Goal: Information Seeking & Learning: Learn about a topic

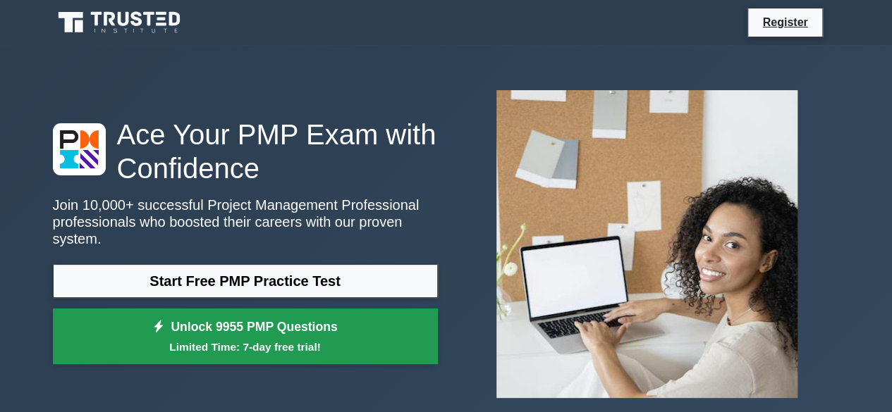
click at [197, 321] on link "Unlock 9955 PMP Questions Limited Time: 7-day free trial!" at bounding box center [245, 337] width 385 height 56
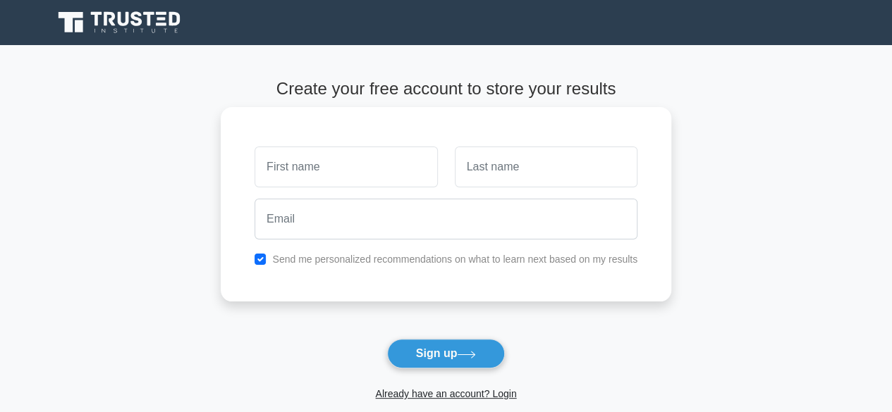
click at [325, 170] on input "text" at bounding box center [346, 167] width 183 height 41
type input "Kiran"
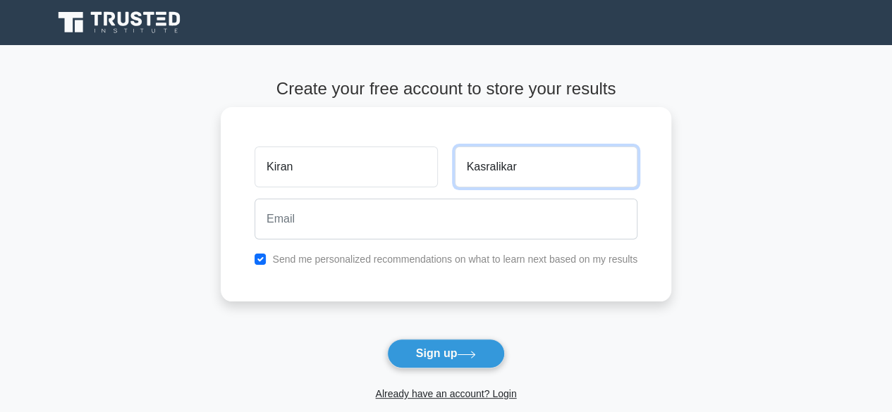
type input "Kasralikar"
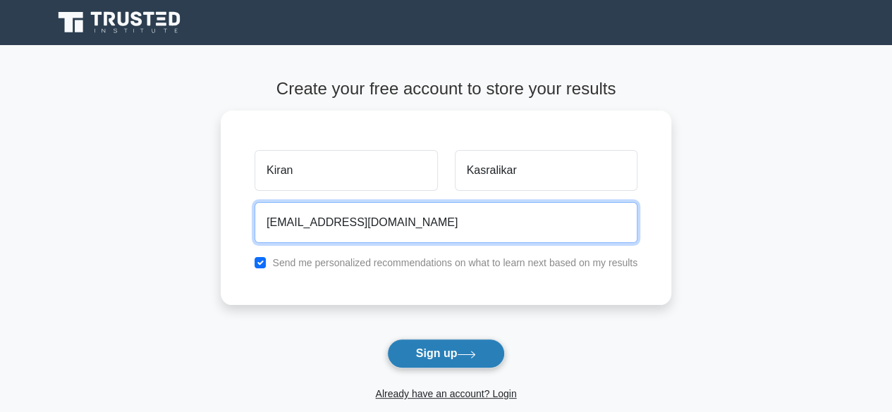
type input "kirankasralikar@gmail.com"
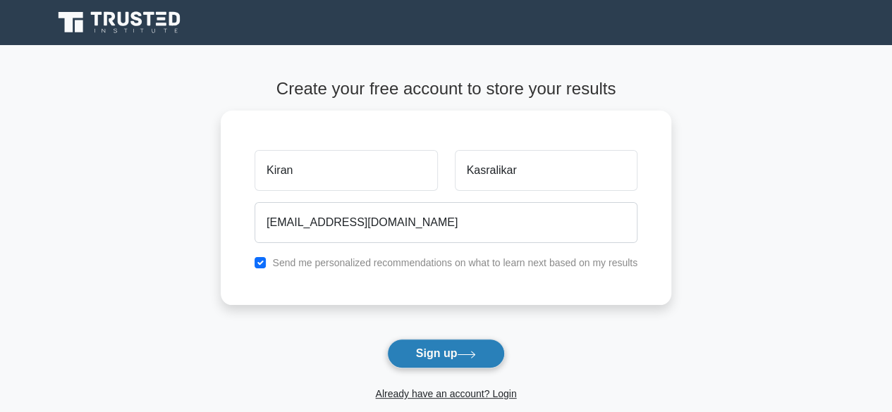
click at [457, 355] on button "Sign up" at bounding box center [446, 354] width 118 height 30
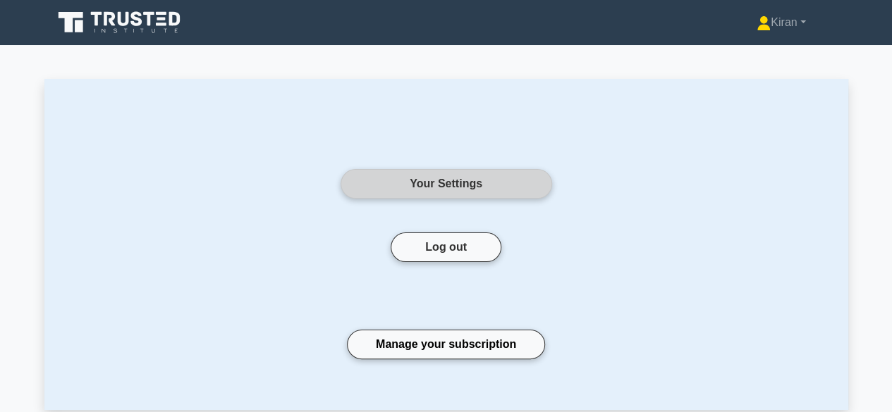
click at [450, 180] on link "Your Settings" at bounding box center [446, 184] width 211 height 30
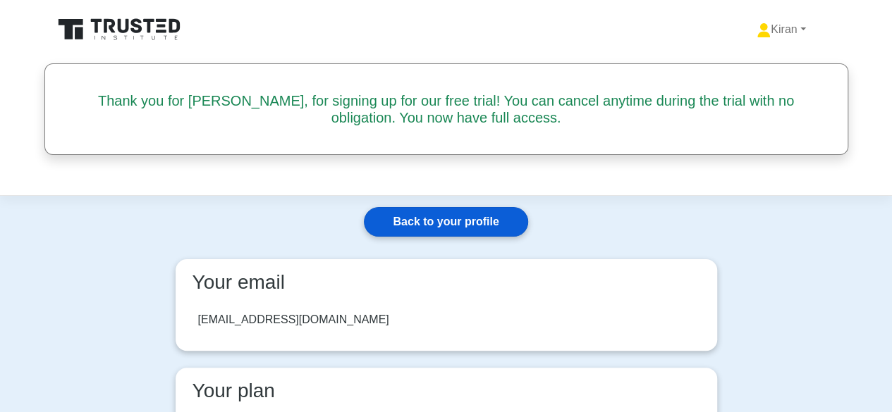
click at [448, 222] on link "Back to your profile" at bounding box center [446, 222] width 164 height 30
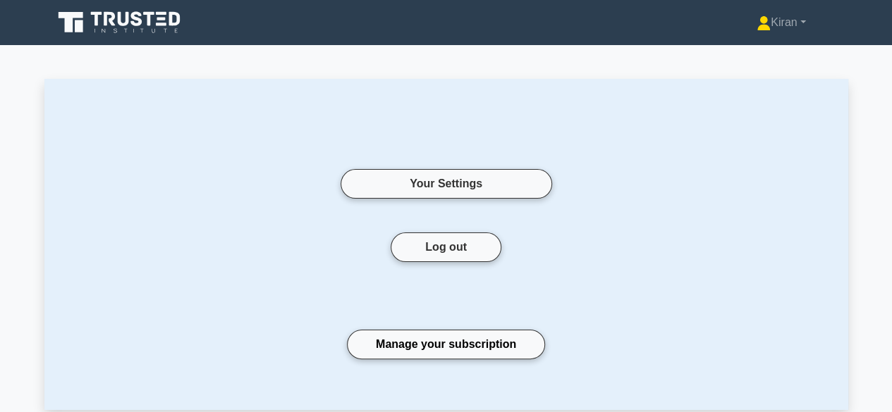
click at [89, 25] on icon at bounding box center [120, 22] width 135 height 27
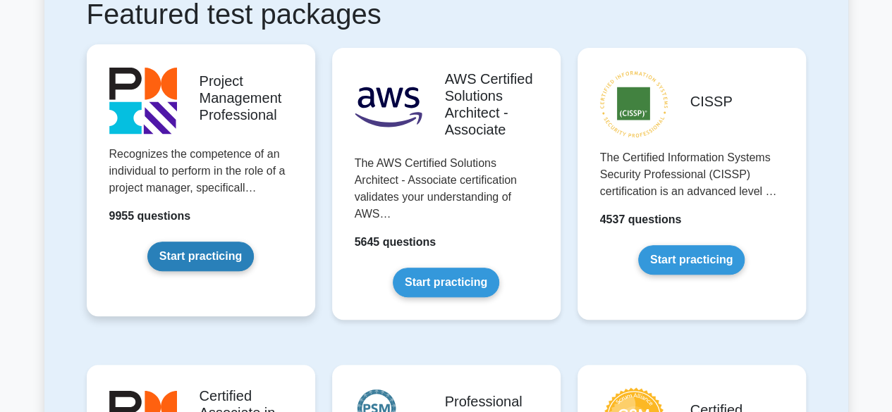
scroll to position [282, 0]
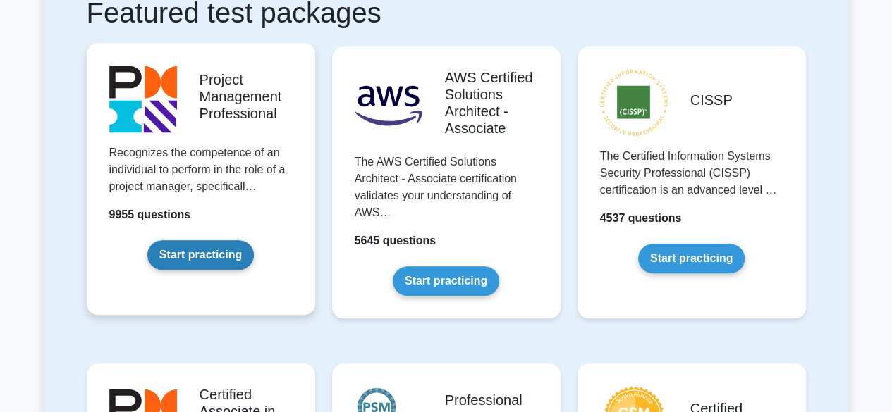
click at [225, 249] on link "Start practicing" at bounding box center [200, 255] width 106 height 30
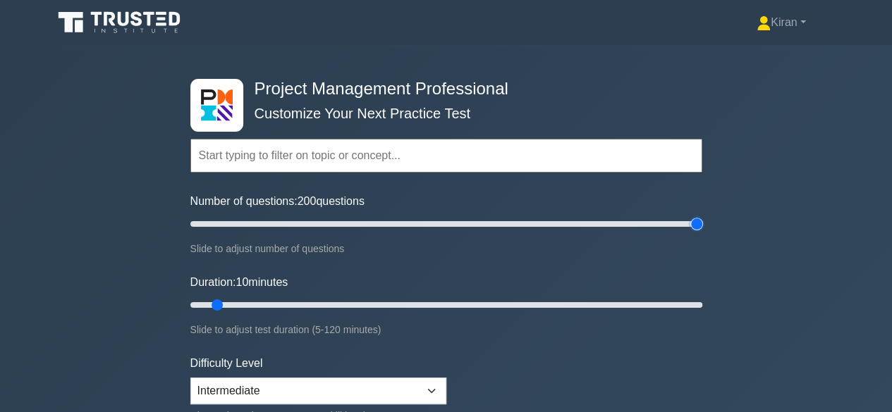
drag, startPoint x: 212, startPoint y: 226, endPoint x: 694, endPoint y: 221, distance: 481.5
click at [694, 221] on input "Number of questions: 200 questions" at bounding box center [446, 224] width 512 height 17
drag, startPoint x: 697, startPoint y: 225, endPoint x: 258, endPoint y: 203, distance: 439.8
type input "30"
click at [258, 216] on input "Number of questions: 30 questions" at bounding box center [446, 224] width 512 height 17
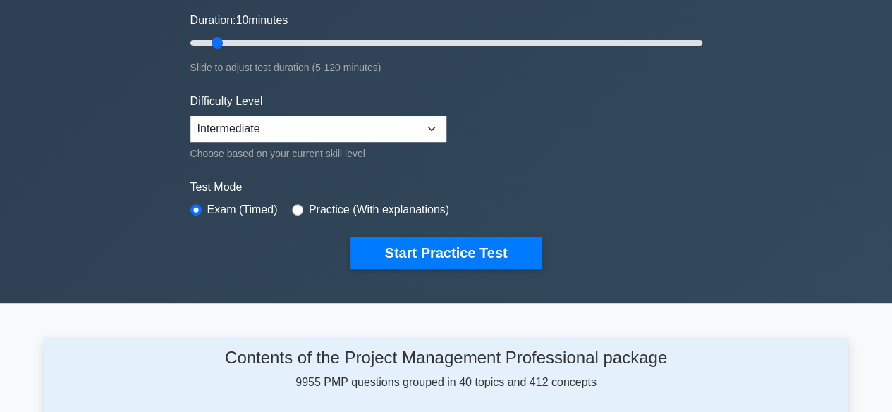
scroll to position [282, 0]
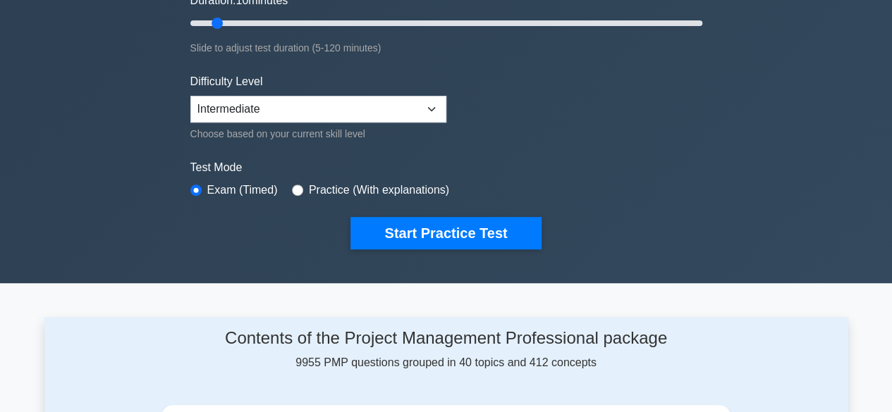
click at [300, 190] on div "Practice (With explanations)" at bounding box center [370, 190] width 157 height 17
click at [294, 185] on input "radio" at bounding box center [297, 190] width 11 height 11
radio input "true"
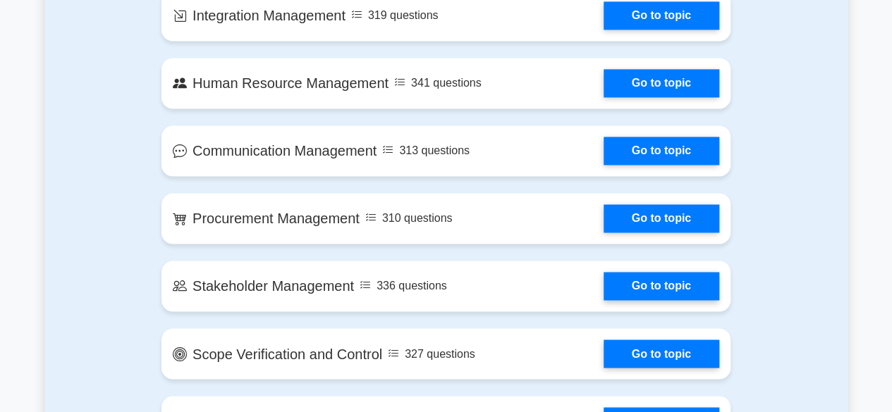
scroll to position [1057, 0]
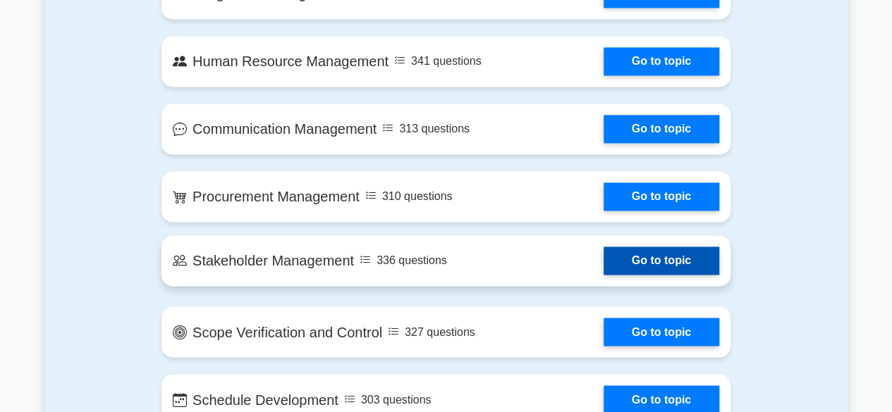
click at [666, 260] on link "Go to topic" at bounding box center [661, 261] width 116 height 28
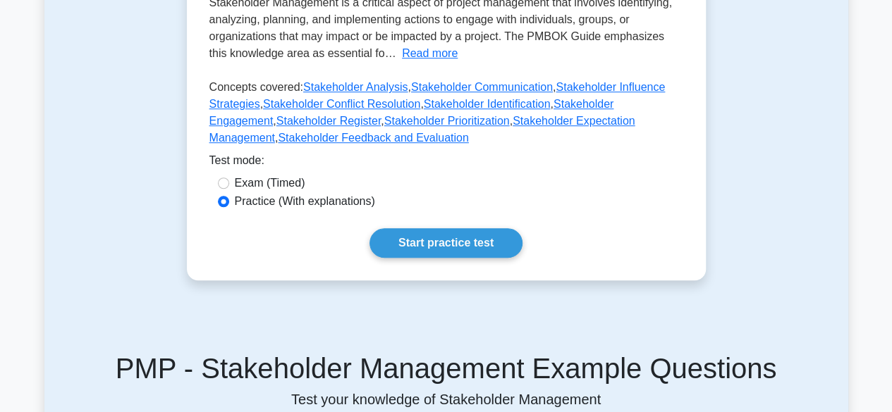
scroll to position [423, 0]
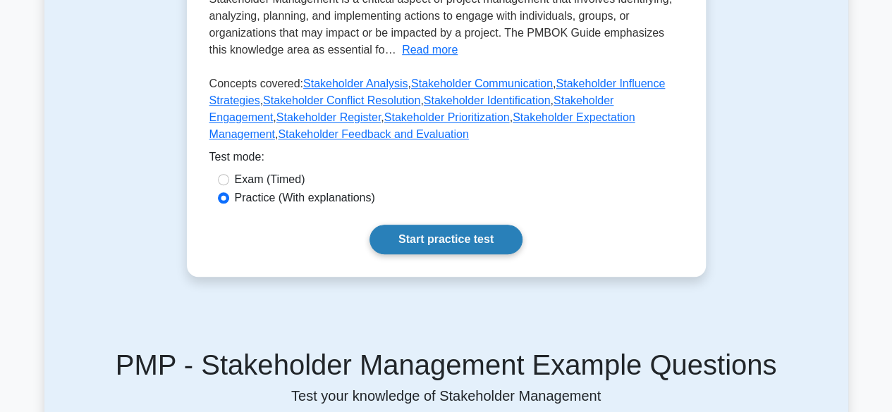
click at [485, 225] on link "Start practice test" at bounding box center [445, 240] width 153 height 30
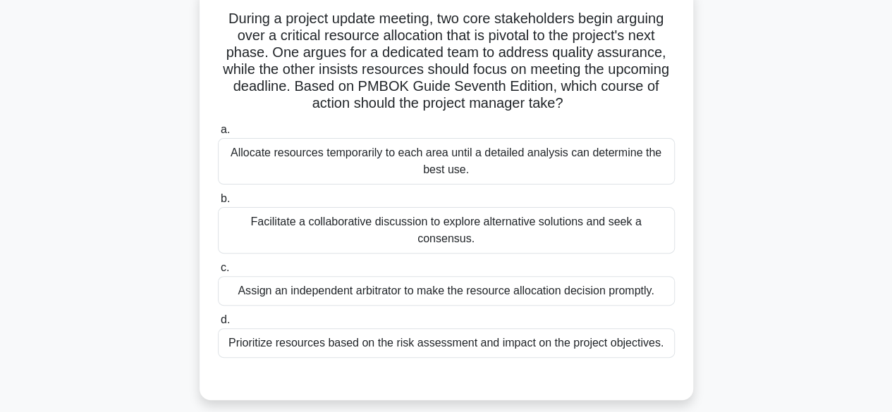
scroll to position [70, 0]
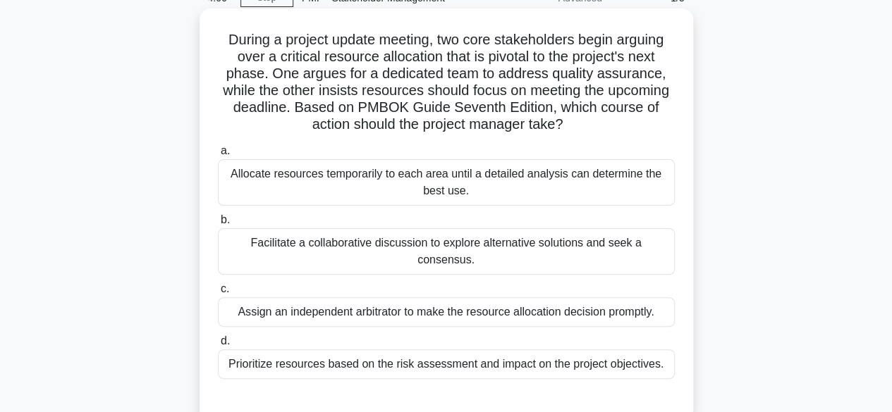
click at [462, 187] on div "Allocate resources temporarily to each area until a detailed analysis can deter…" at bounding box center [446, 182] width 457 height 47
click at [218, 156] on input "a. Allocate resources temporarily to each area until a detailed analysis can de…" at bounding box center [218, 151] width 0 height 9
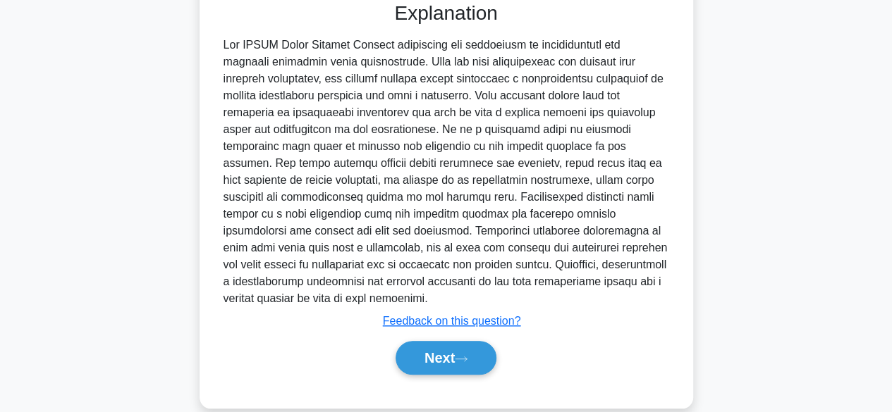
scroll to position [491, 0]
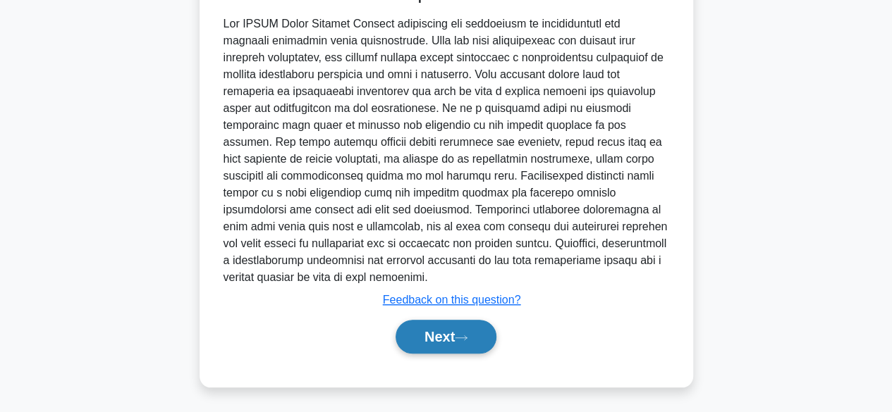
click at [448, 339] on button "Next" at bounding box center [445, 337] width 101 height 34
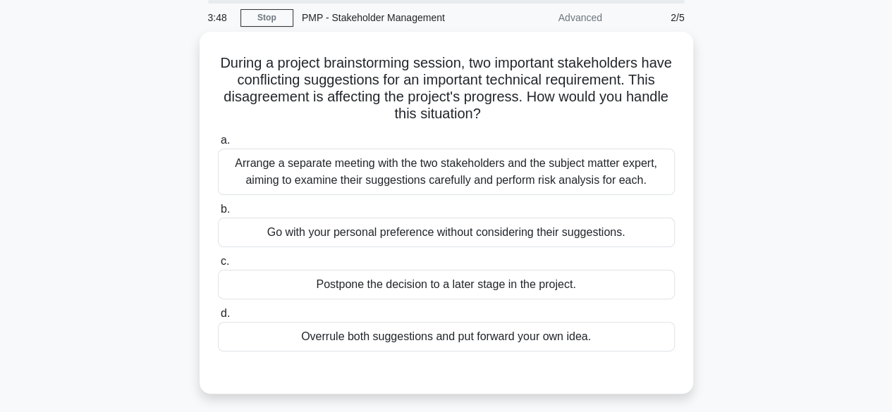
scroll to position [0, 0]
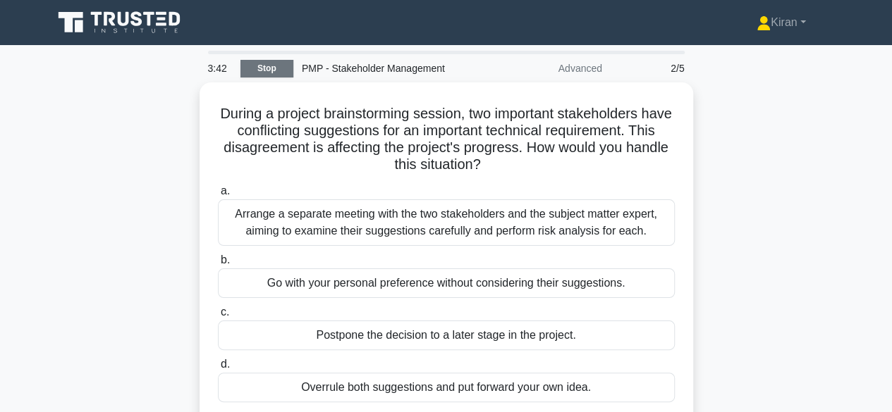
click at [271, 66] on link "Stop" at bounding box center [266, 69] width 53 height 18
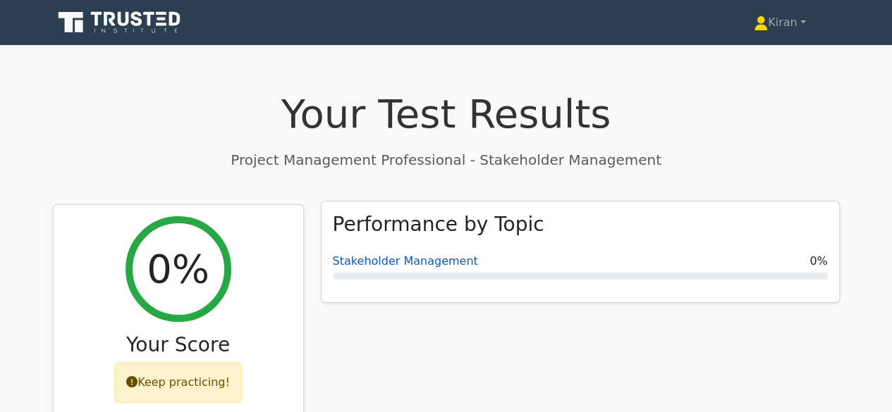
click at [398, 265] on link "Stakeholder Management" at bounding box center [405, 261] width 145 height 13
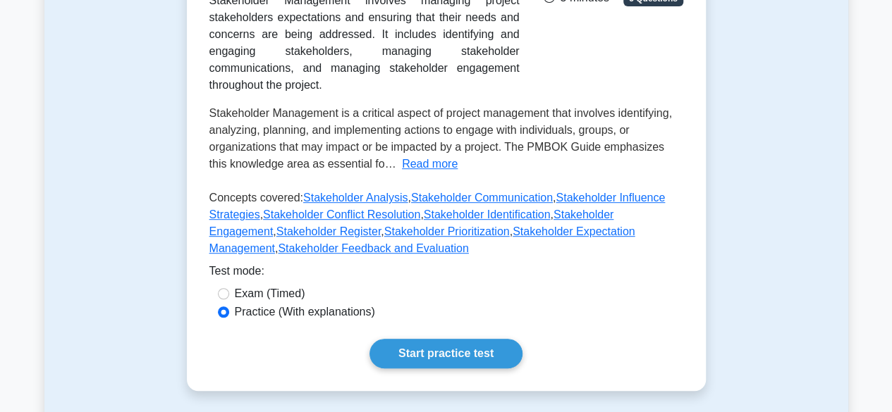
scroll to position [352, 0]
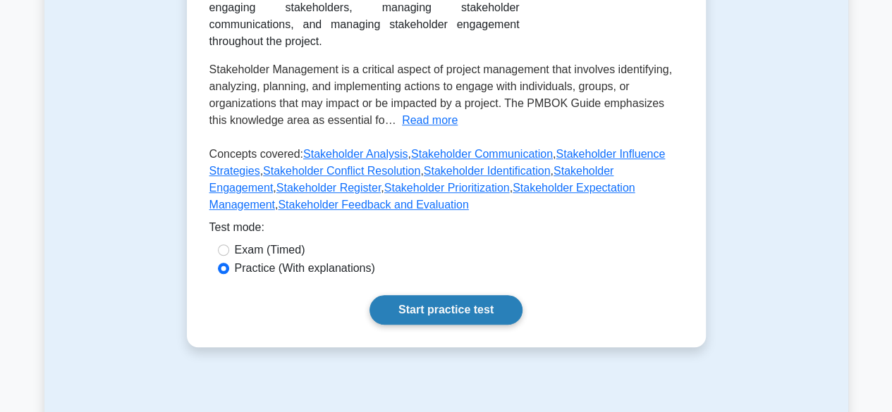
click at [424, 295] on link "Start practice test" at bounding box center [445, 310] width 153 height 30
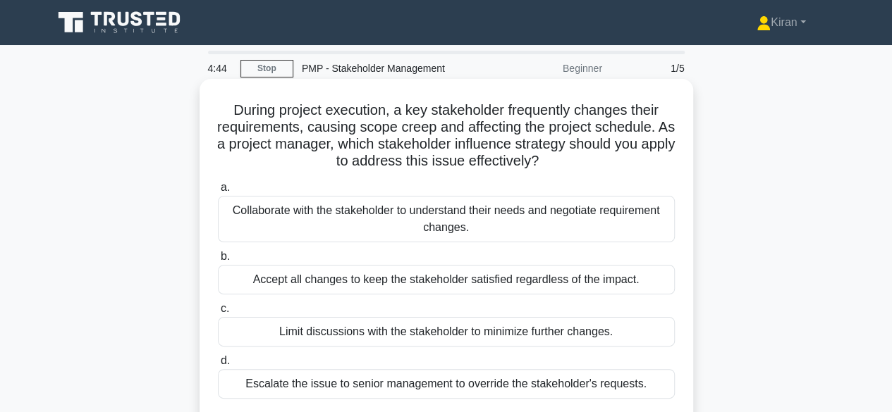
click at [369, 216] on div "Collaborate with the stakeholder to understand their needs and negotiate requir…" at bounding box center [446, 219] width 457 height 47
click at [218, 192] on input "a. Collaborate with the stakeholder to understand their needs and negotiate req…" at bounding box center [218, 187] width 0 height 9
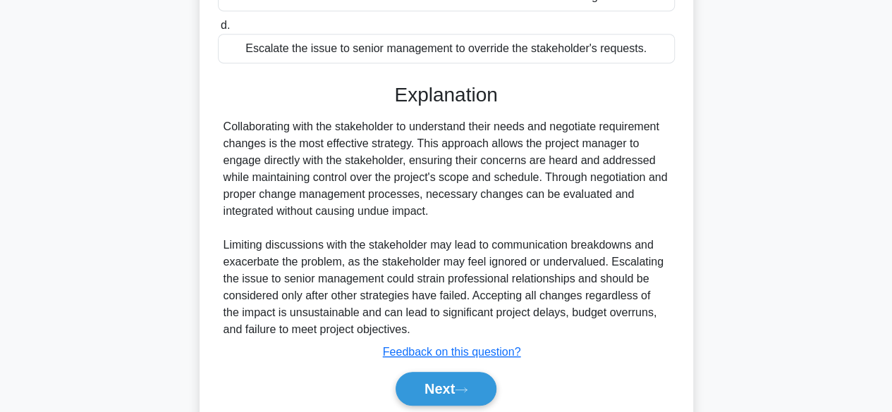
scroll to position [387, 0]
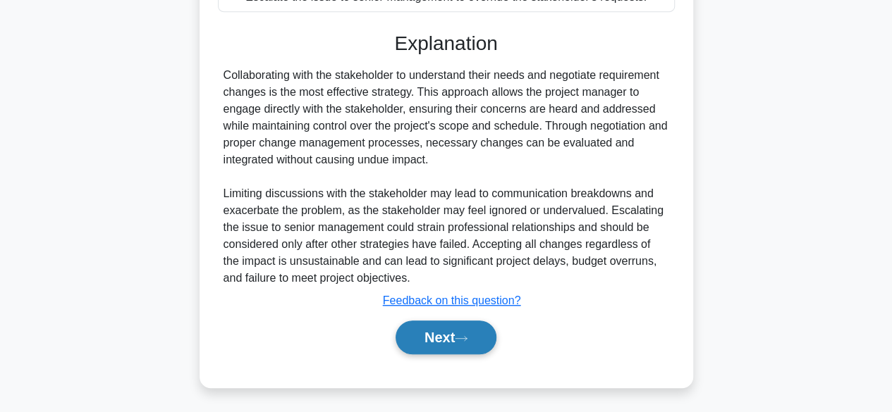
click at [450, 336] on button "Next" at bounding box center [445, 338] width 101 height 34
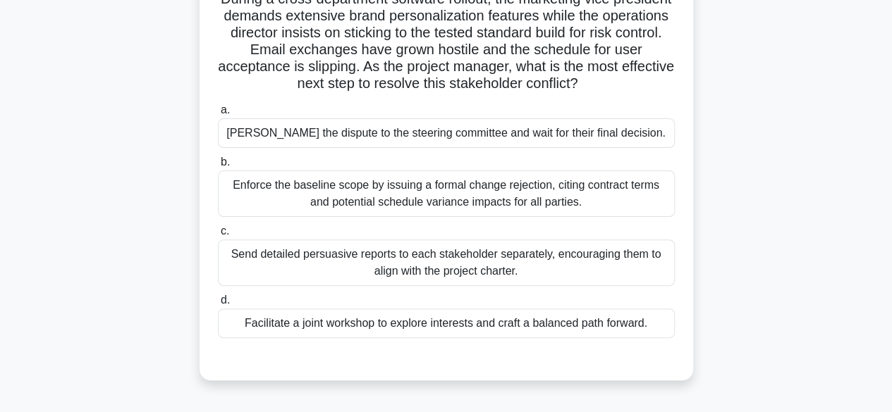
scroll to position [67, 0]
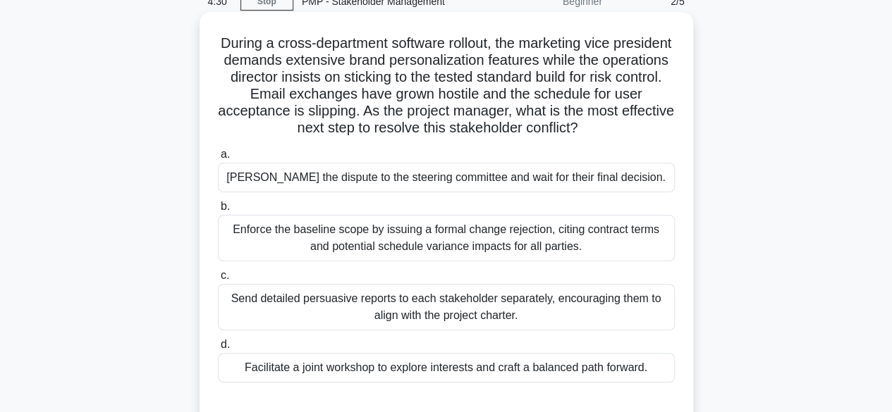
click at [410, 246] on div "Enforce the baseline scope by issuing a formal change rejection, citing contrac…" at bounding box center [446, 238] width 457 height 47
click at [218, 211] on input "b. Enforce the baseline scope by issuing a formal change rejection, citing cont…" at bounding box center [218, 206] width 0 height 9
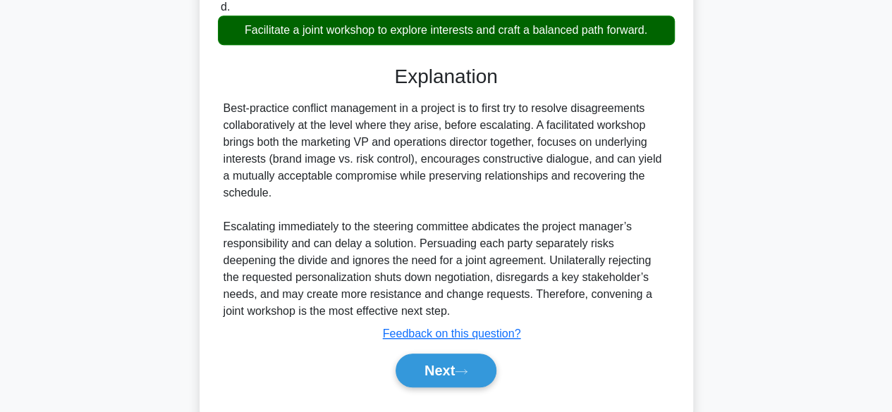
scroll to position [440, 0]
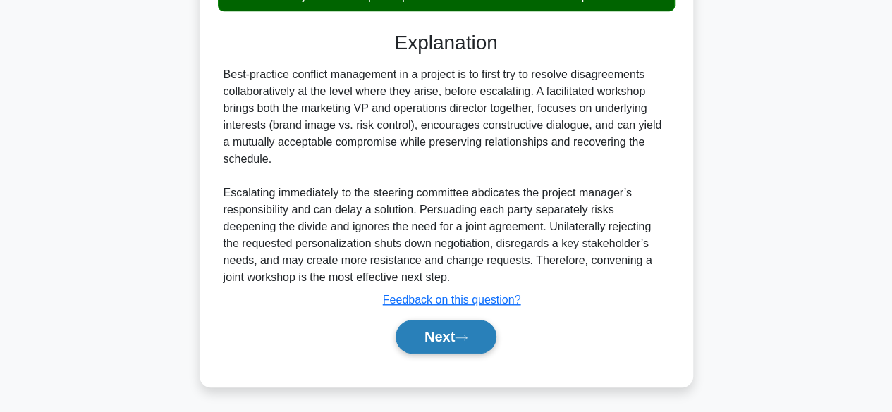
click at [441, 335] on button "Next" at bounding box center [445, 337] width 101 height 34
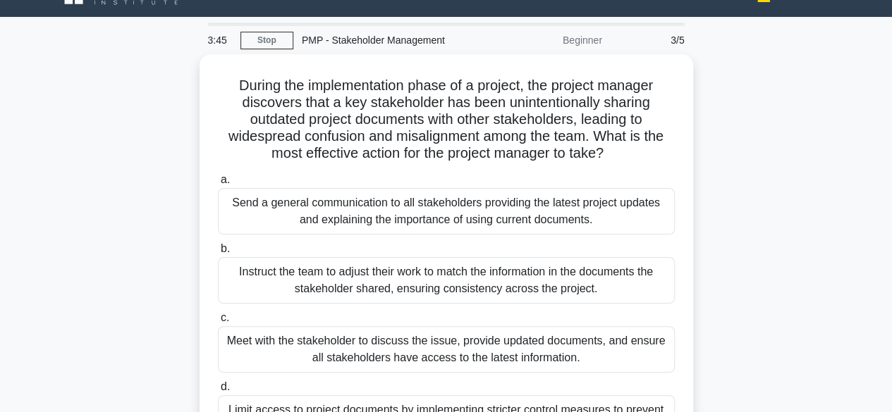
scroll to position [70, 0]
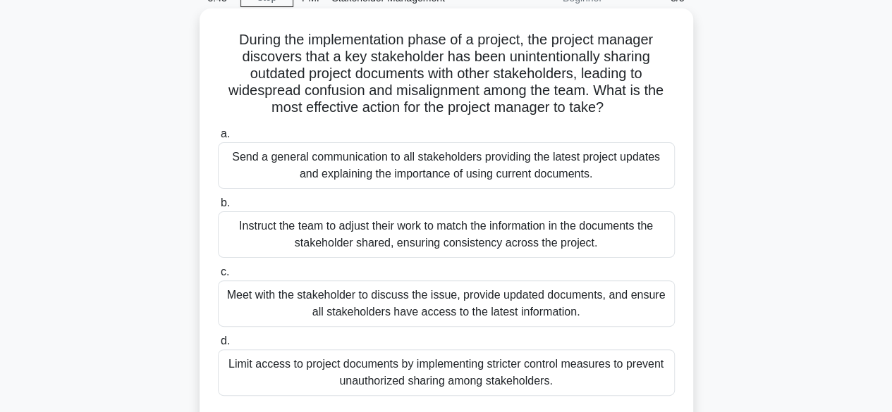
click at [474, 292] on div "Meet with the stakeholder to discuss the issue, provide updated documents, and …" at bounding box center [446, 304] width 457 height 47
click at [218, 277] on input "c. Meet with the stakeholder to discuss the issue, provide updated documents, a…" at bounding box center [218, 272] width 0 height 9
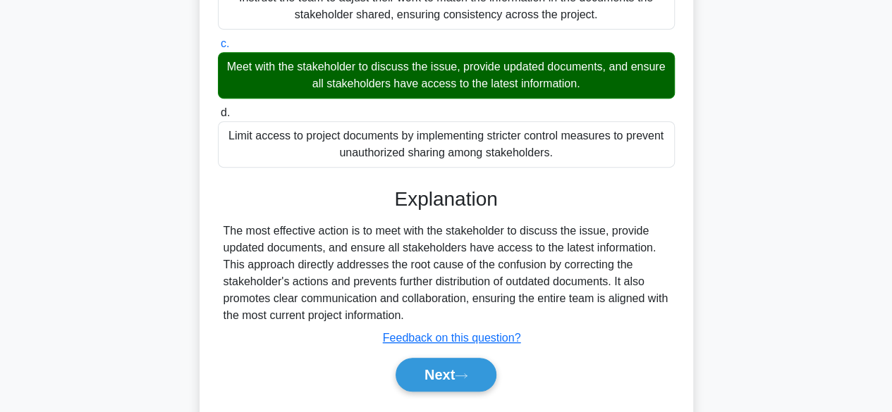
scroll to position [349, 0]
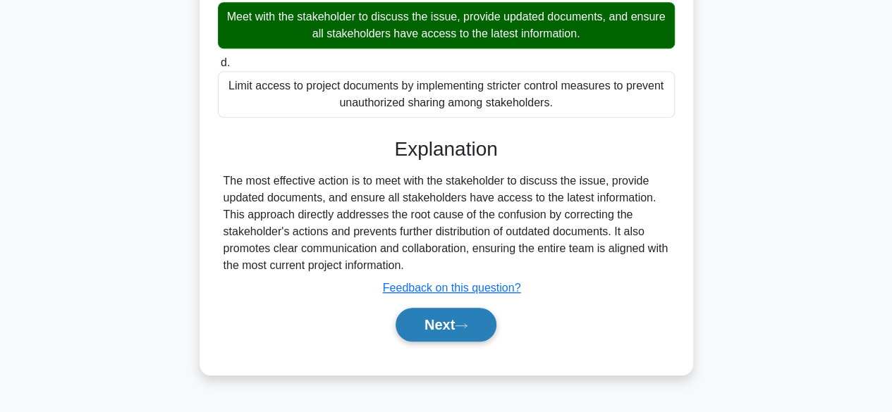
click at [479, 320] on button "Next" at bounding box center [445, 325] width 101 height 34
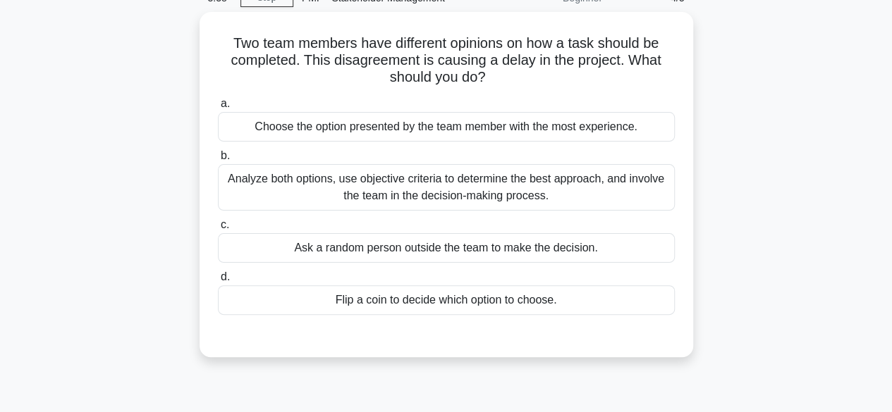
scroll to position [0, 0]
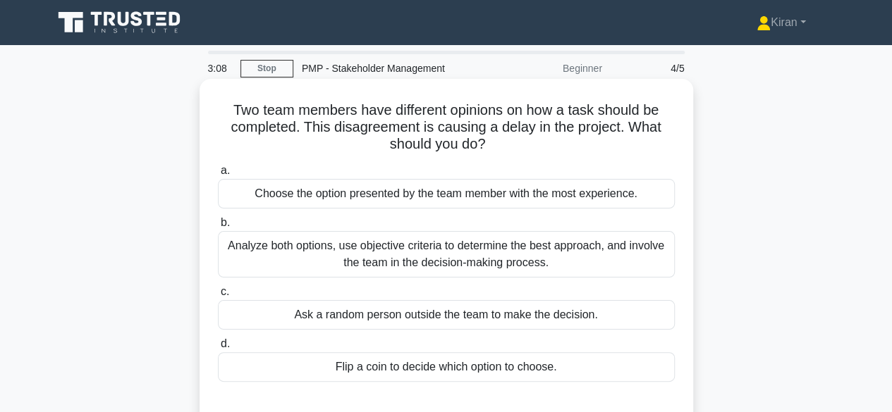
click at [482, 244] on div "Analyze both options, use objective criteria to determine the best approach, an…" at bounding box center [446, 254] width 457 height 47
click at [218, 228] on input "b. Analyze both options, use objective criteria to determine the best approach,…" at bounding box center [218, 223] width 0 height 9
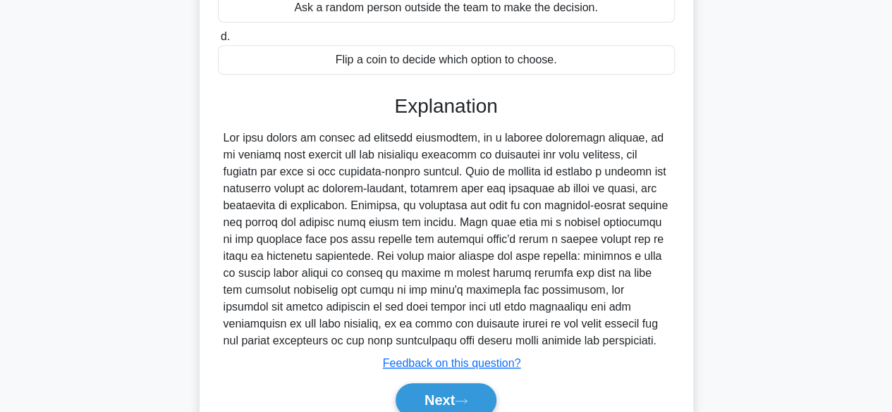
scroll to position [387, 0]
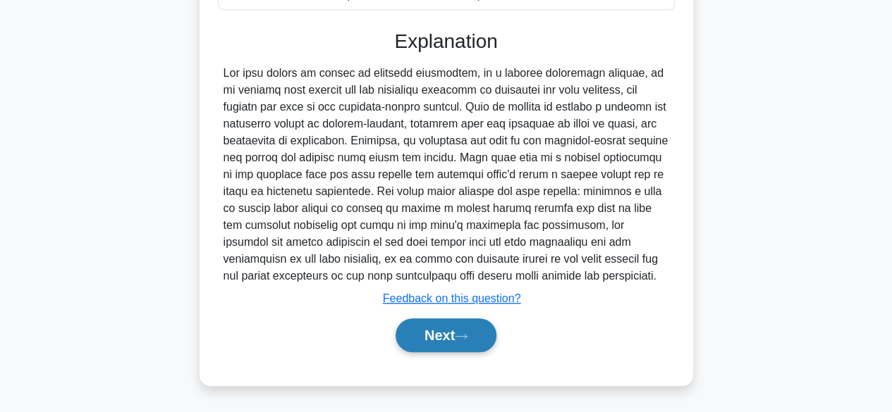
click at [463, 329] on button "Next" at bounding box center [445, 336] width 101 height 34
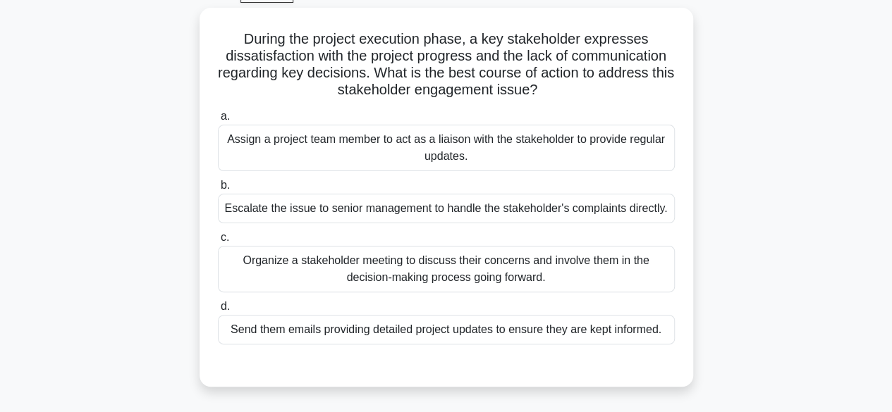
scroll to position [0, 0]
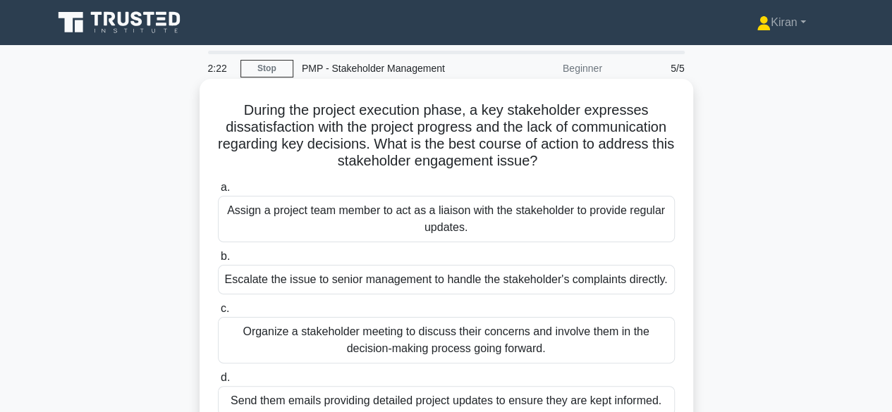
click at [451, 326] on div "Organize a stakeholder meeting to discuss their concerns and involve them in th…" at bounding box center [446, 340] width 457 height 47
click at [218, 314] on input "c. Organize a stakeholder meeting to discuss their concerns and involve them in…" at bounding box center [218, 309] width 0 height 9
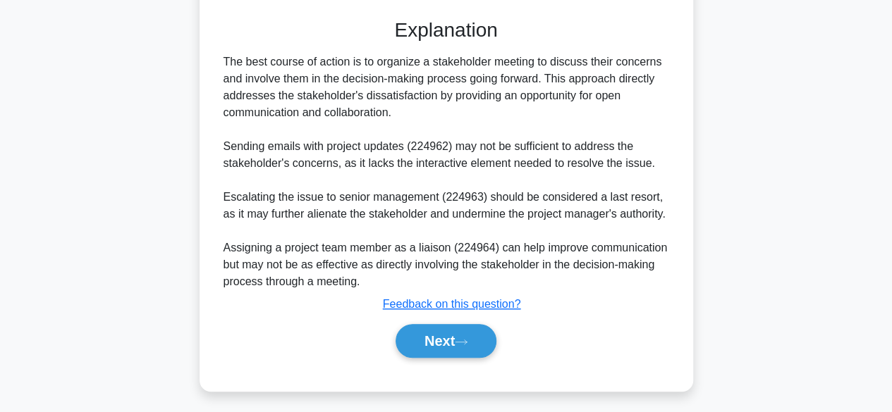
scroll to position [421, 0]
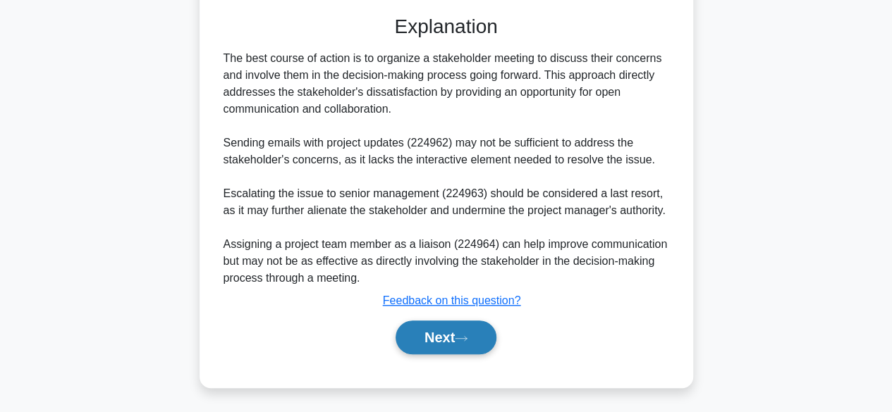
click at [465, 332] on button "Next" at bounding box center [445, 338] width 101 height 34
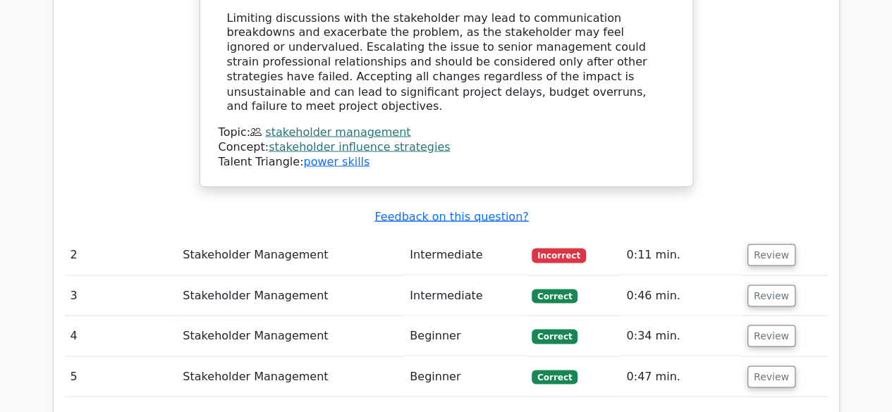
scroll to position [1269, 0]
